Goal: Task Accomplishment & Management: Use online tool/utility

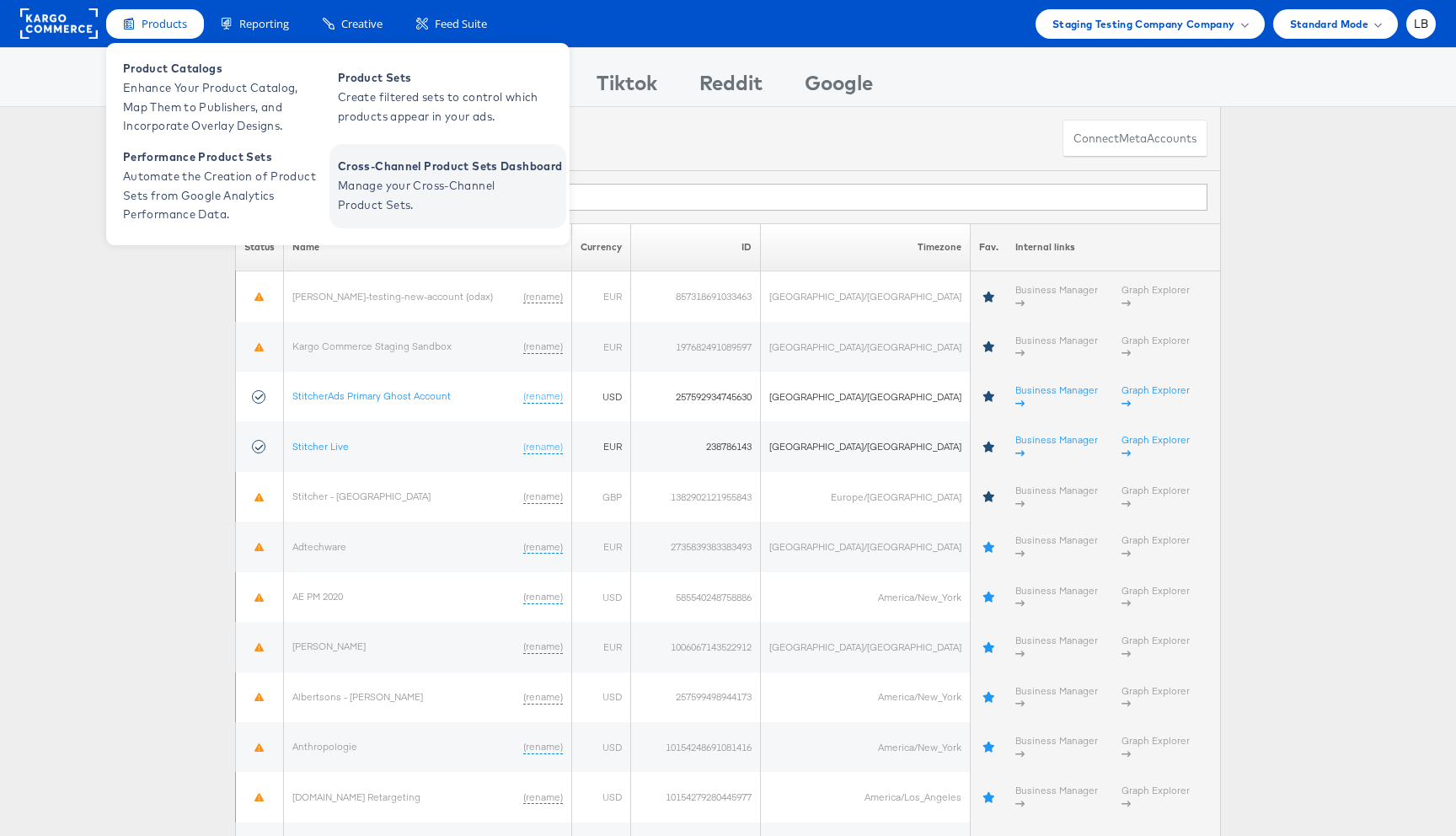
click at [398, 208] on span "Manage your Cross-Channel Product Sets." at bounding box center [439, 195] width 202 height 39
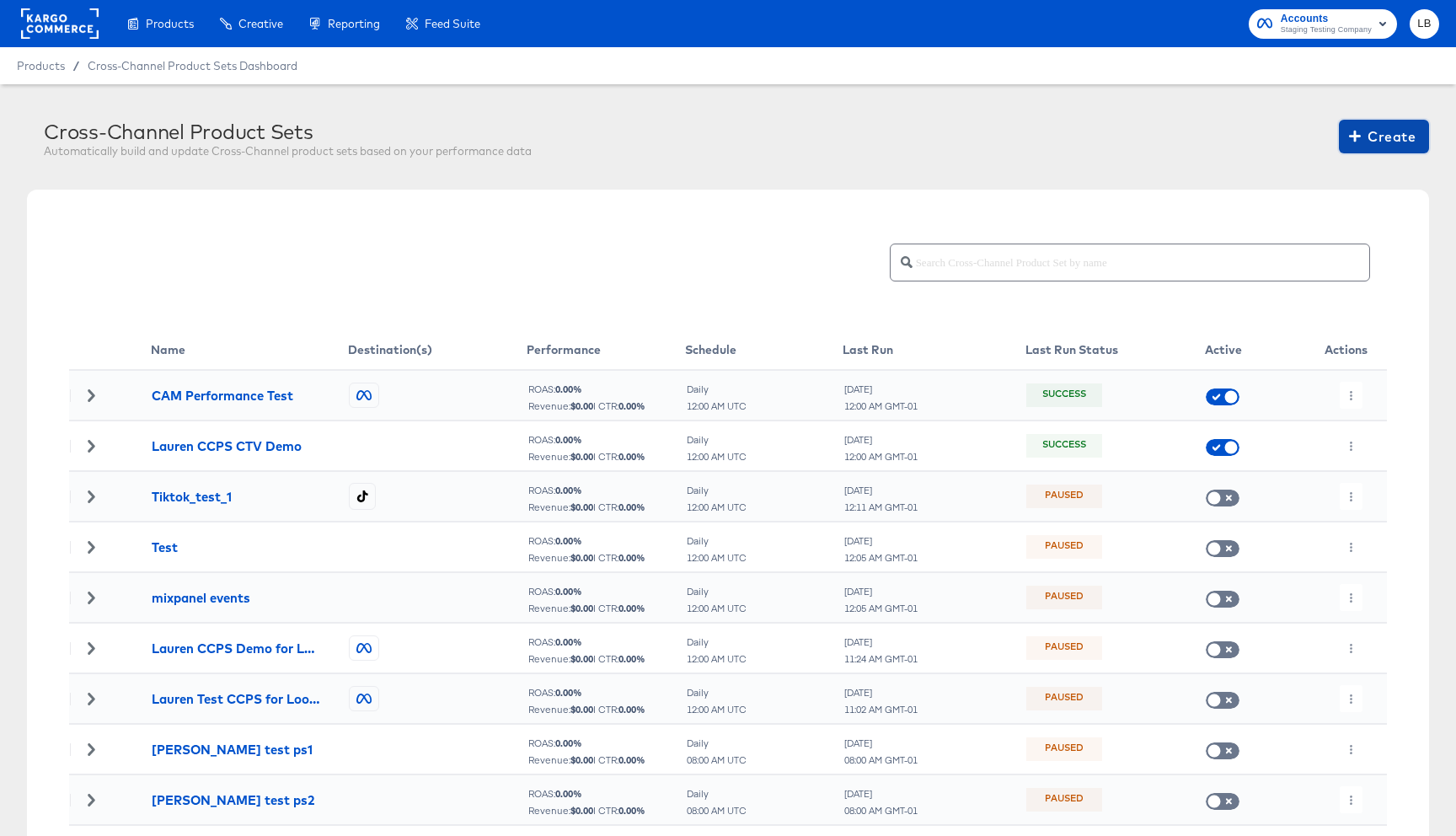
click at [1384, 130] on span "Create" at bounding box center [1384, 137] width 63 height 24
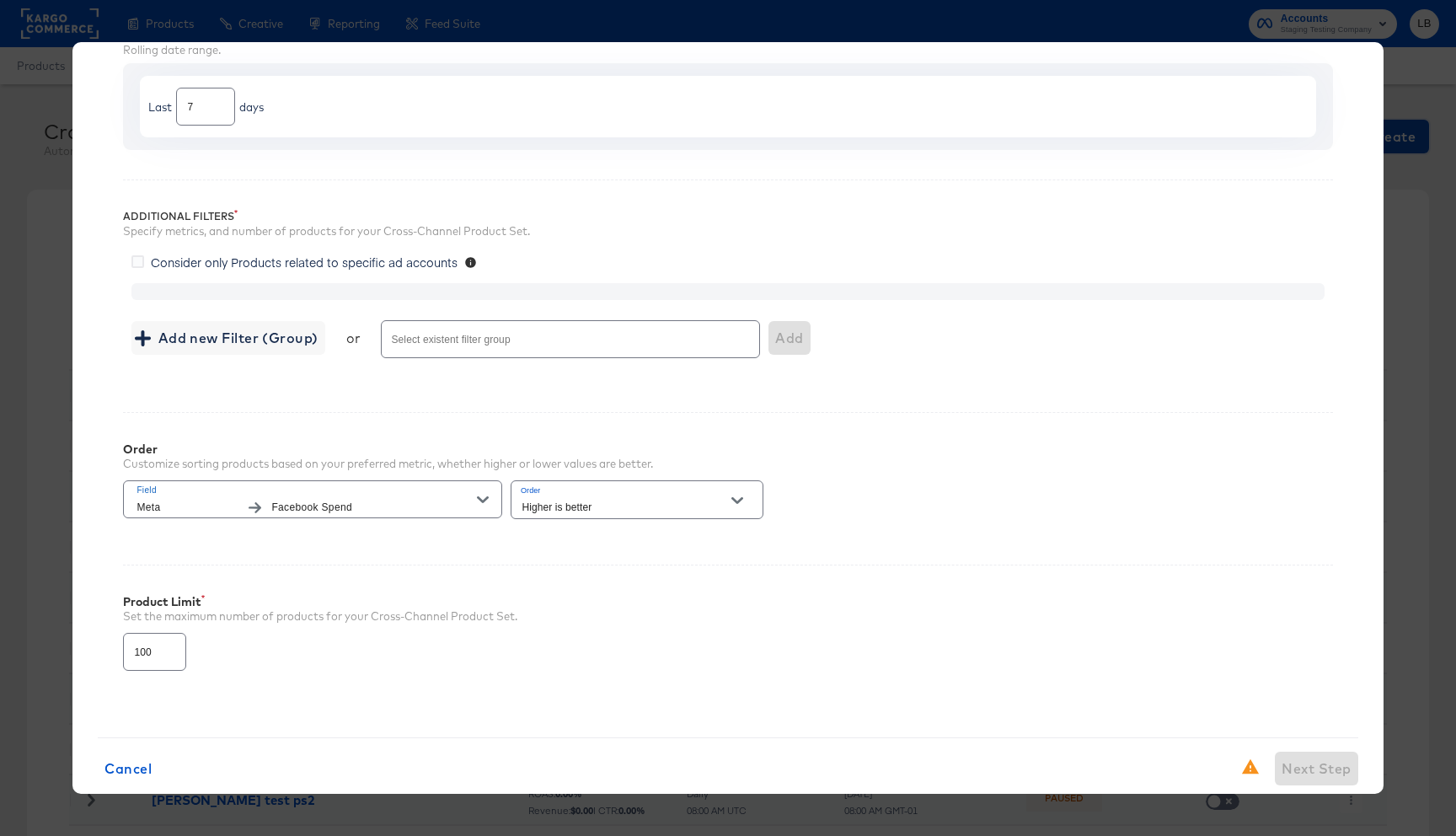
scroll to position [202, 0]
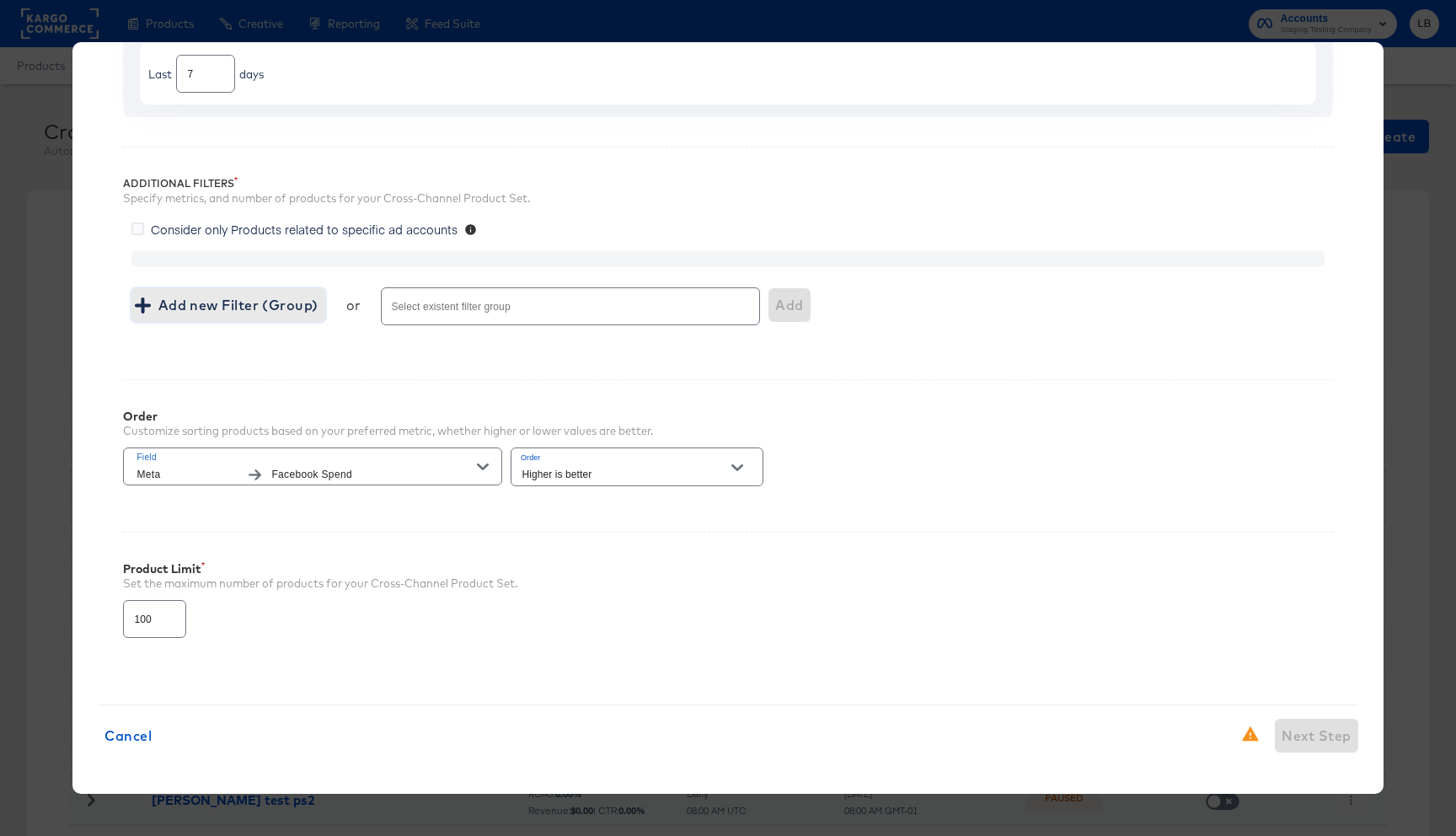
click at [257, 310] on span "Add new Filter (Group)" at bounding box center [228, 305] width 179 height 24
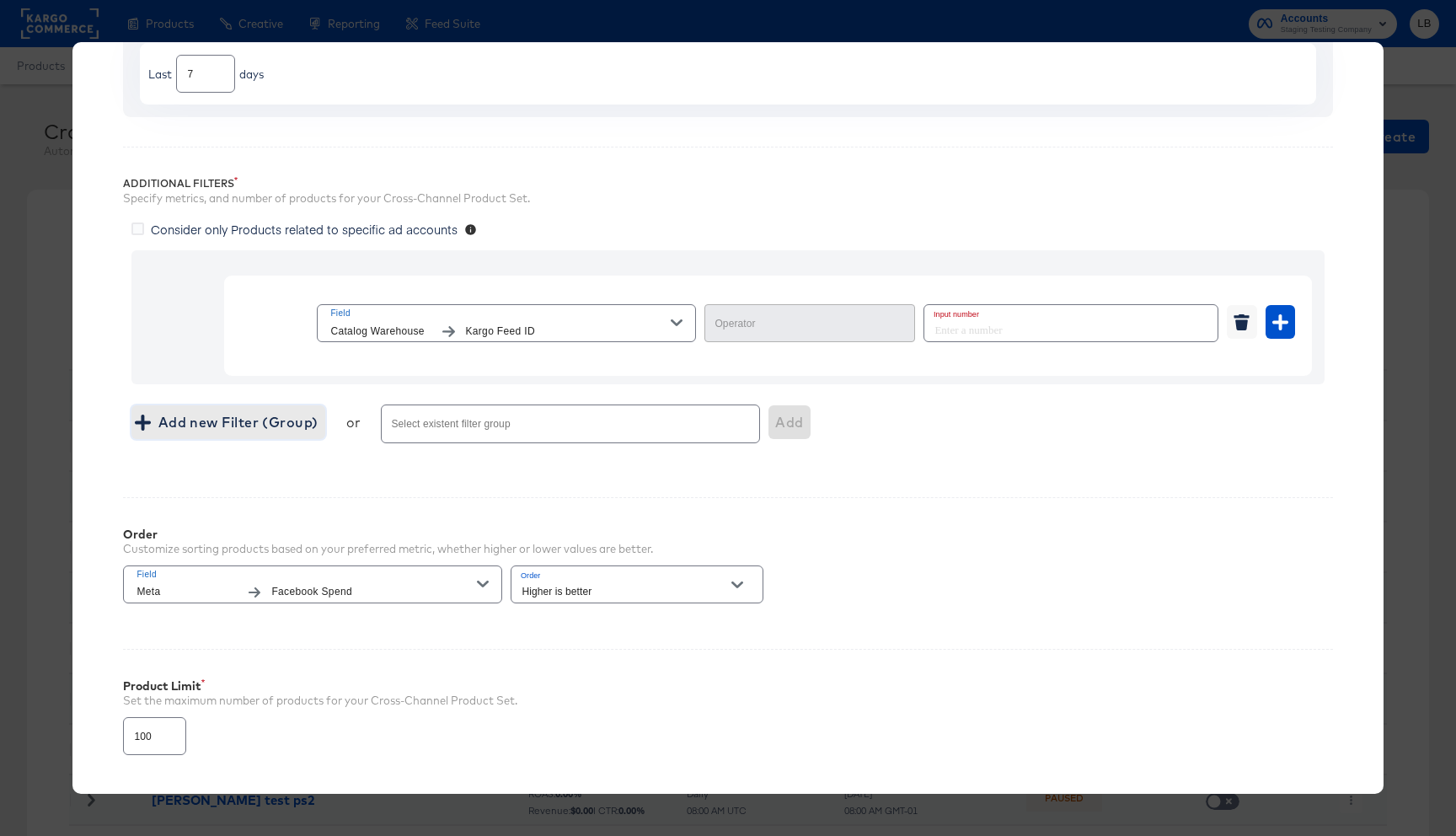
type input "Equal"
click at [691, 325] on button "Field Catalog Warehouse Kargo Feed ID" at bounding box center [505, 323] width 379 height 38
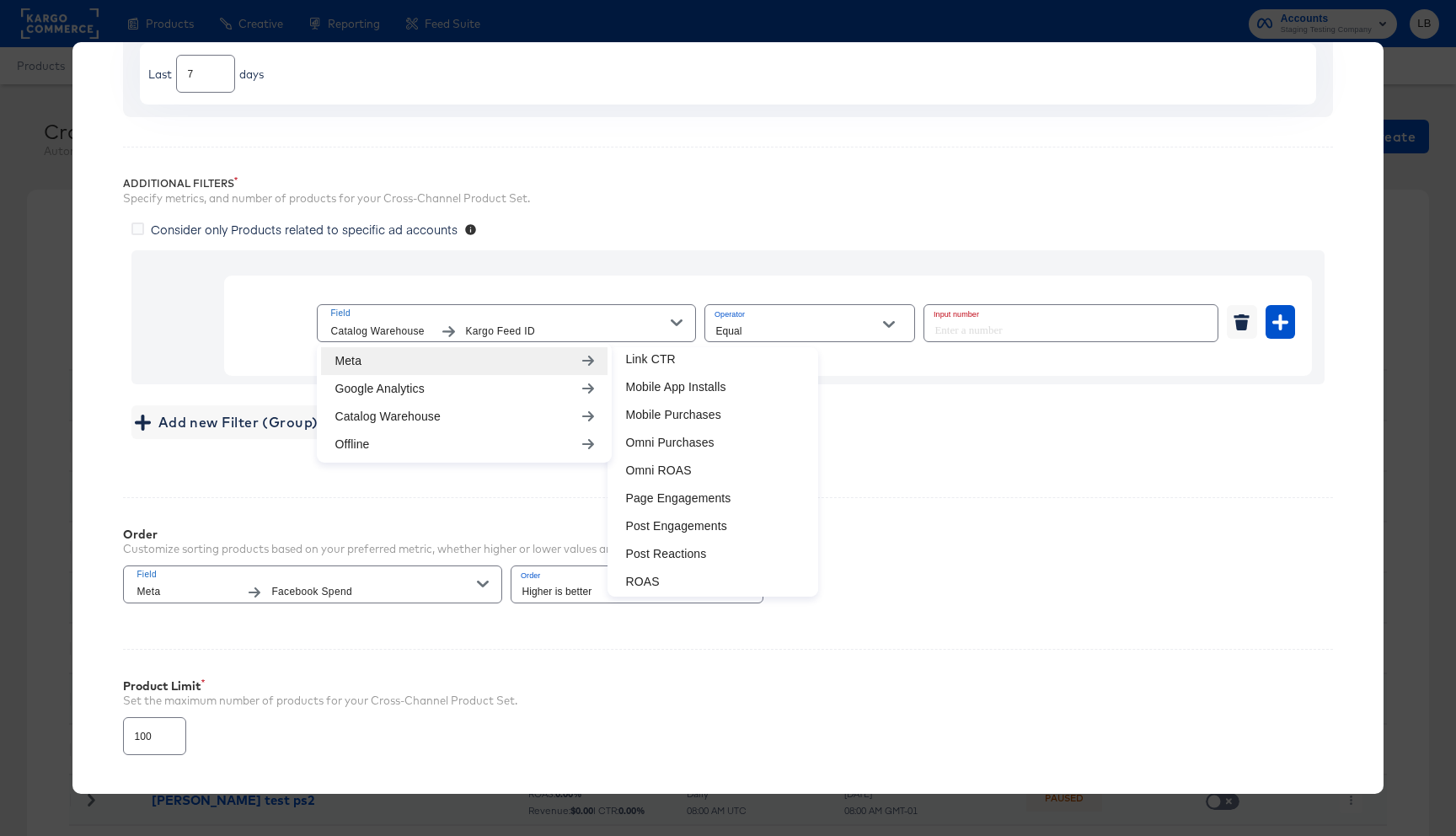
scroll to position [594, 0]
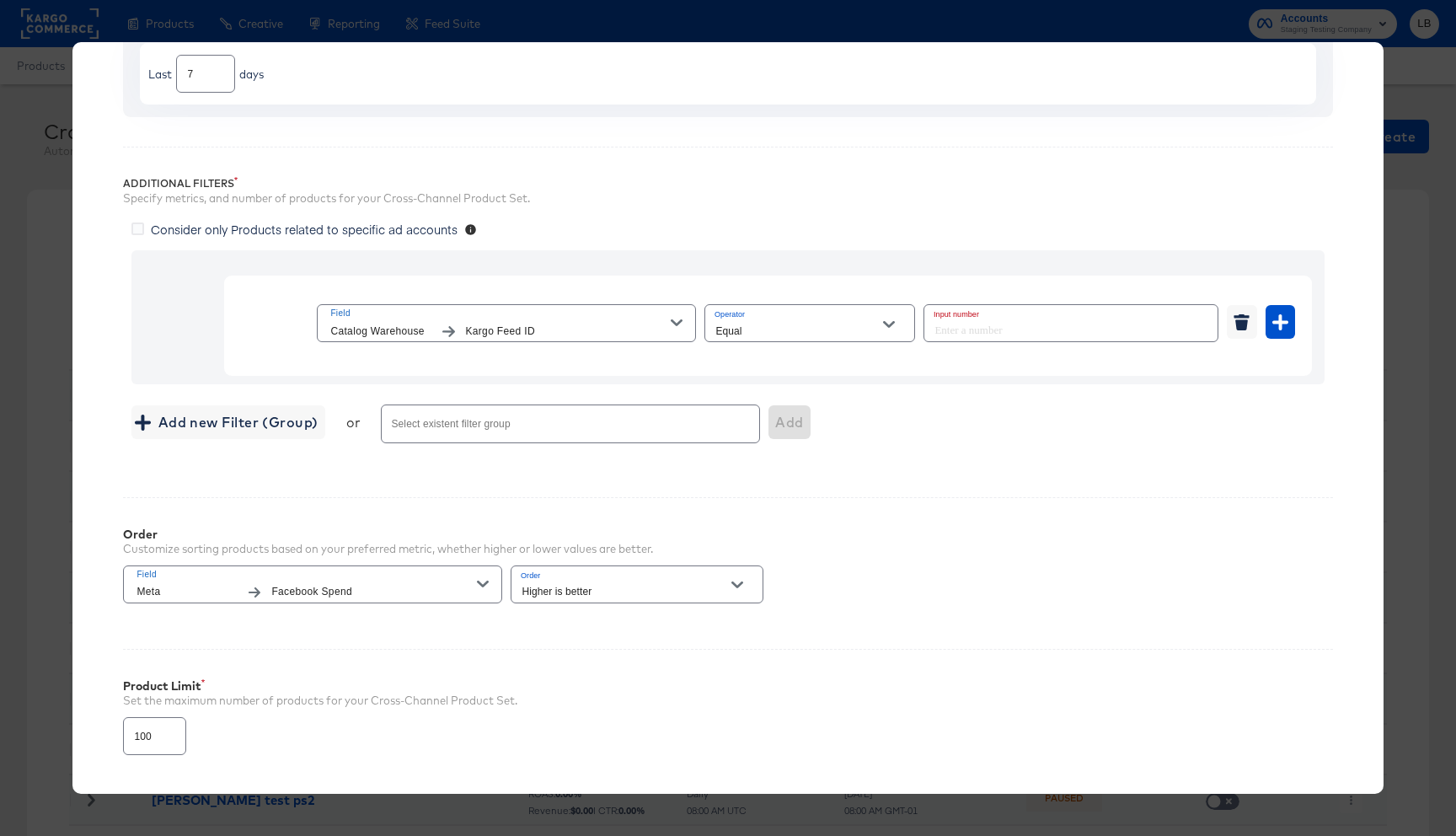
click at [1040, 439] on div "Add new Filter (Group) or Select existent filter group Add" at bounding box center [727, 422] width 1192 height 45
click at [678, 317] on icon "button" at bounding box center [677, 323] width 12 height 12
